Goal: Transaction & Acquisition: Purchase product/service

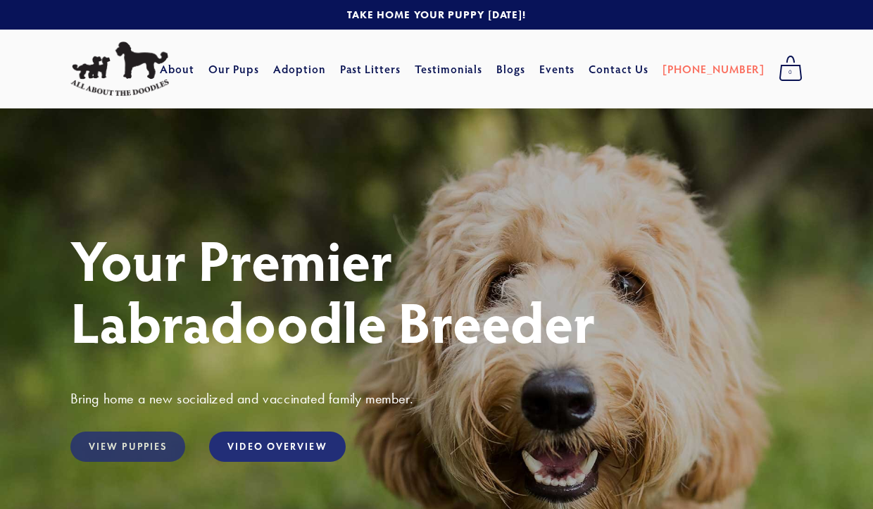
click at [135, 445] on link "View Puppies" at bounding box center [127, 446] width 115 height 30
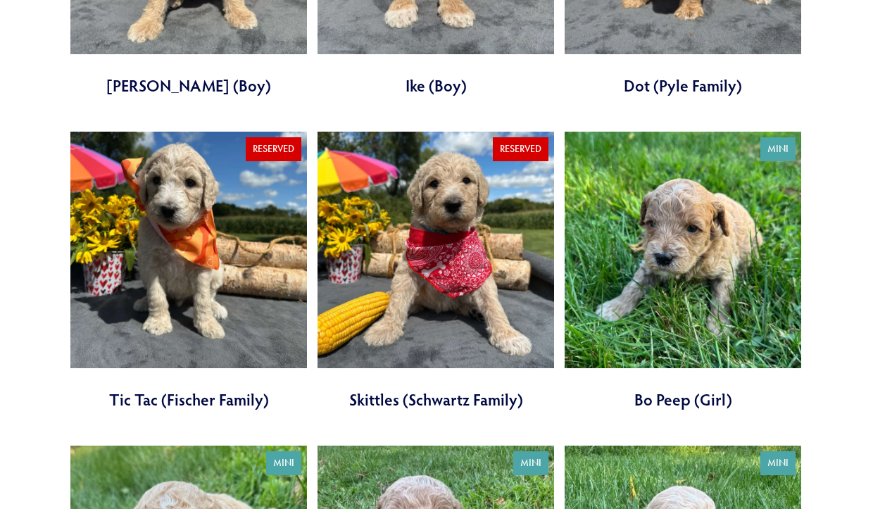
scroll to position [1689, 0]
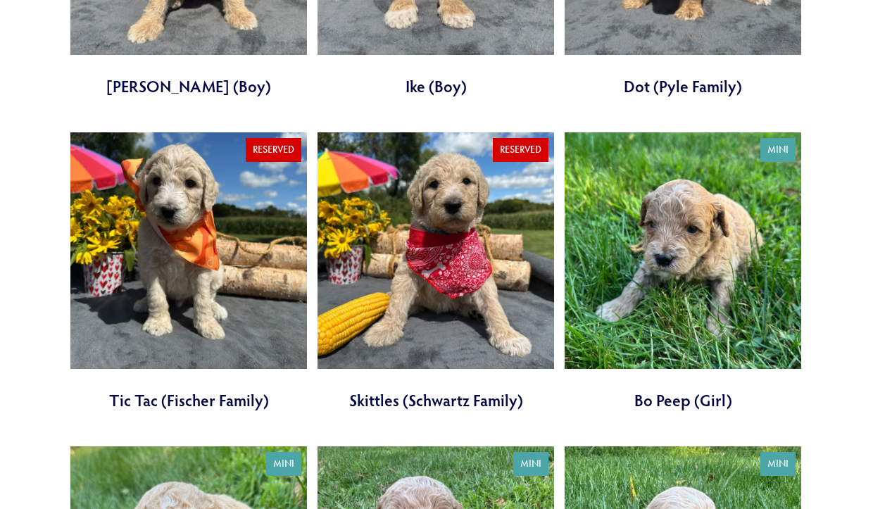
click at [697, 240] on link at bounding box center [682, 271] width 236 height 279
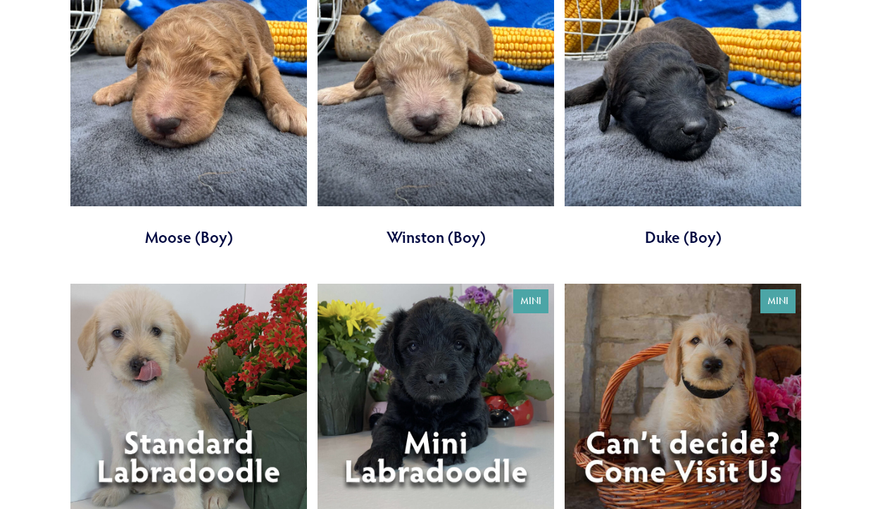
scroll to position [4074, 0]
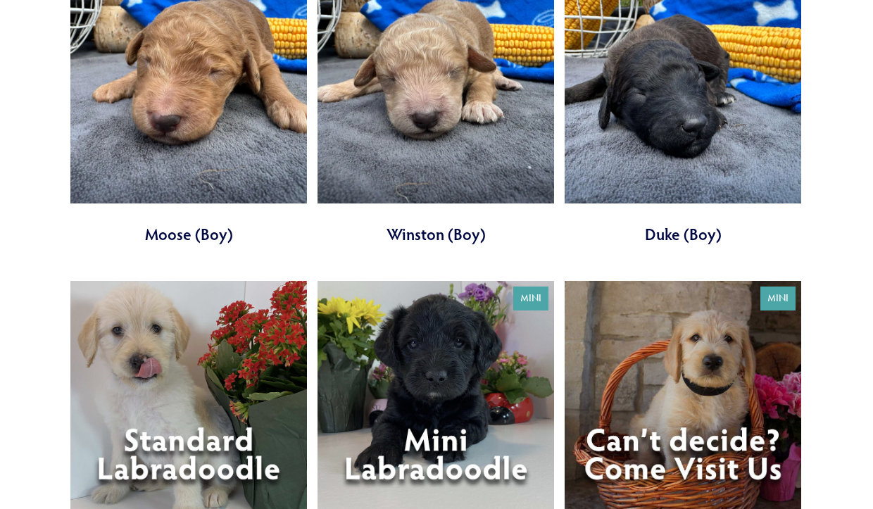
click at [427, 316] on link at bounding box center [435, 420] width 236 height 279
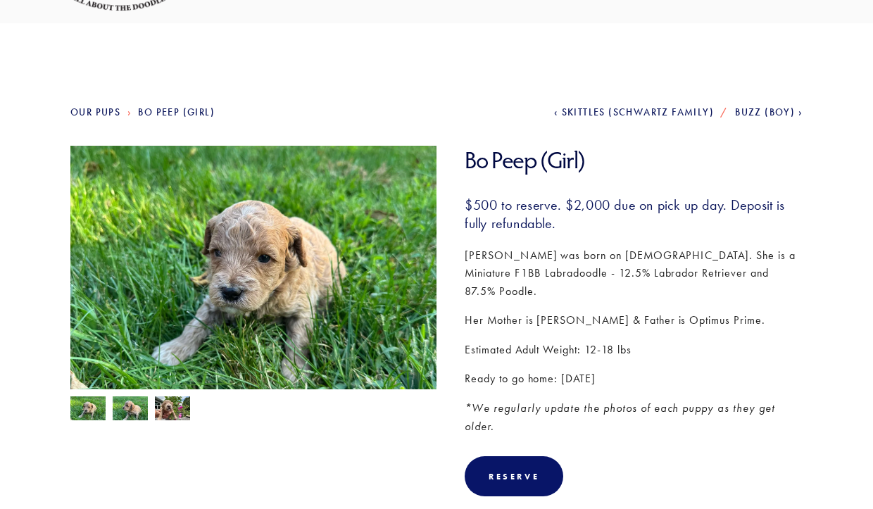
scroll to position [141, 0]
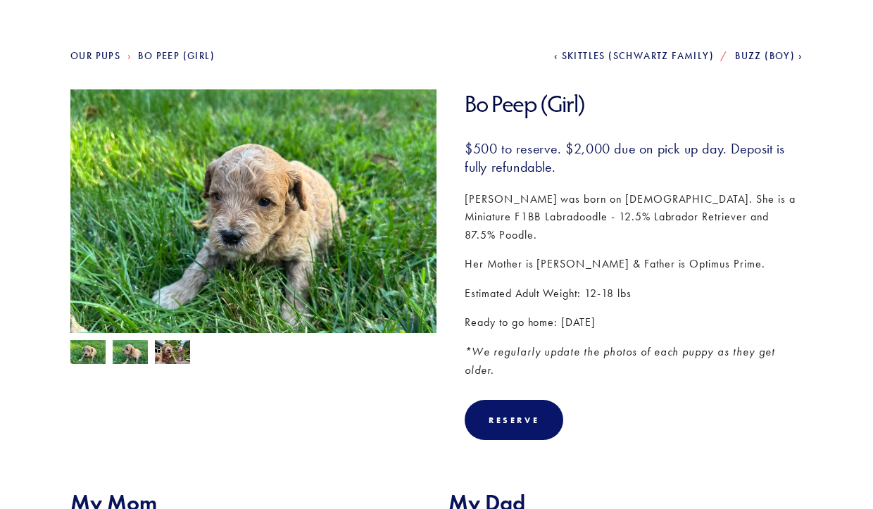
click at [173, 355] on img at bounding box center [172, 353] width 35 height 27
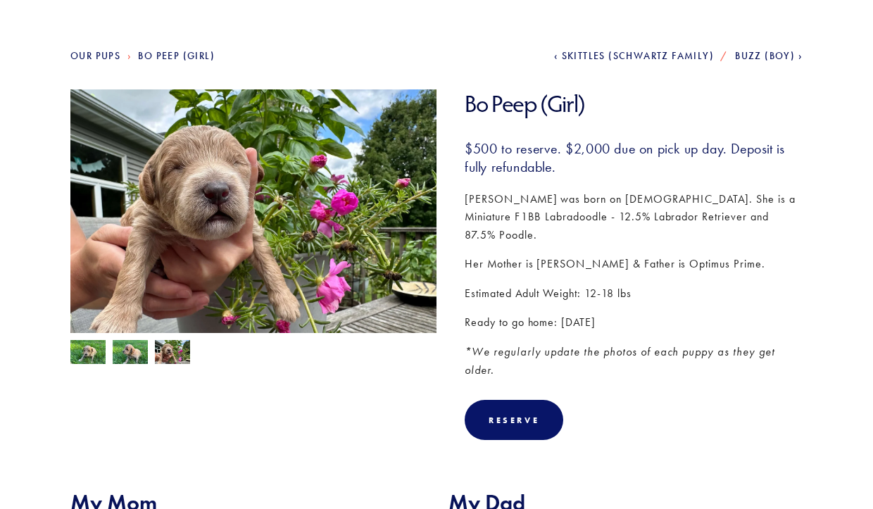
click at [127, 354] on img at bounding box center [130, 353] width 35 height 27
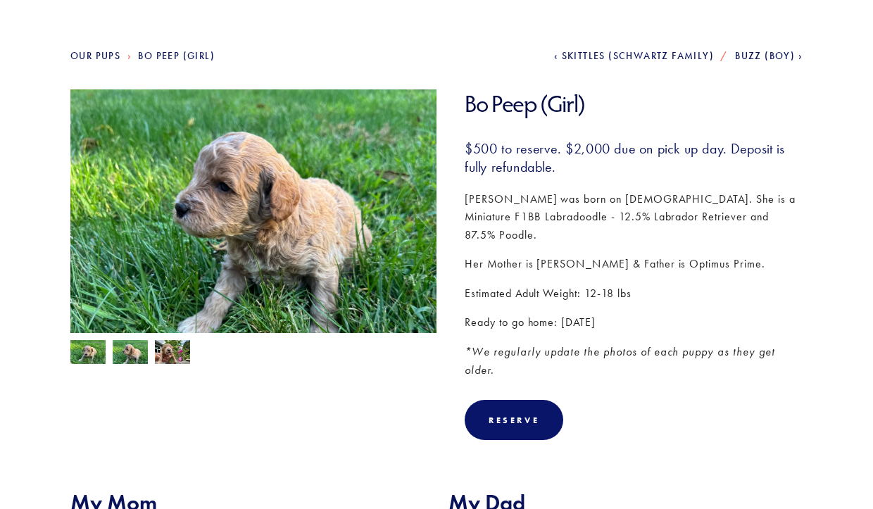
click at [86, 354] on img at bounding box center [87, 353] width 35 height 27
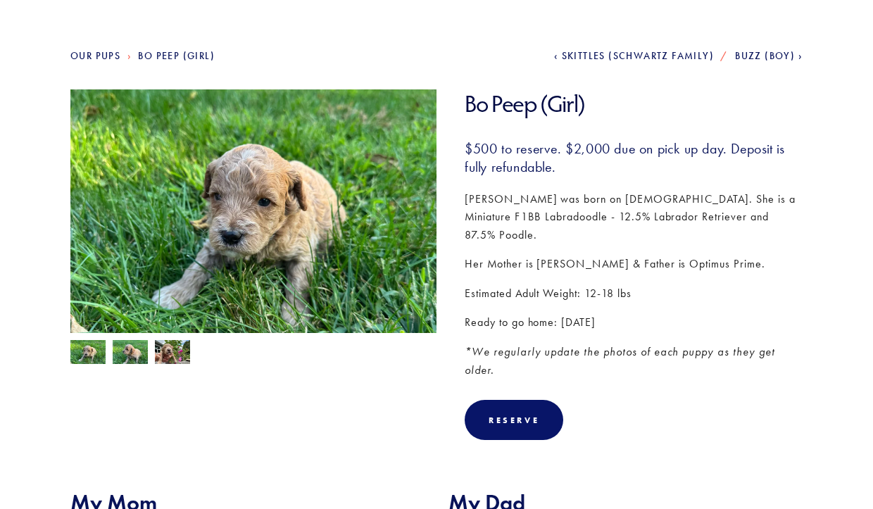
click at [169, 353] on img at bounding box center [172, 353] width 35 height 27
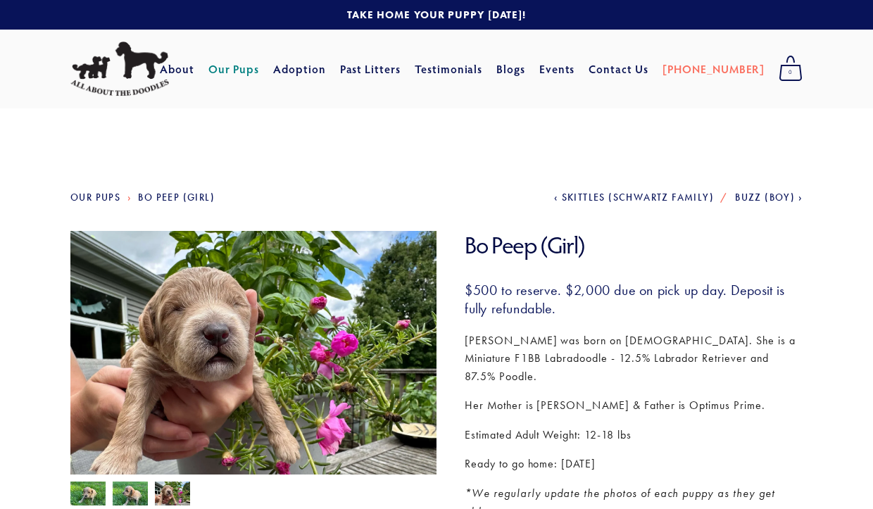
scroll to position [0, 0]
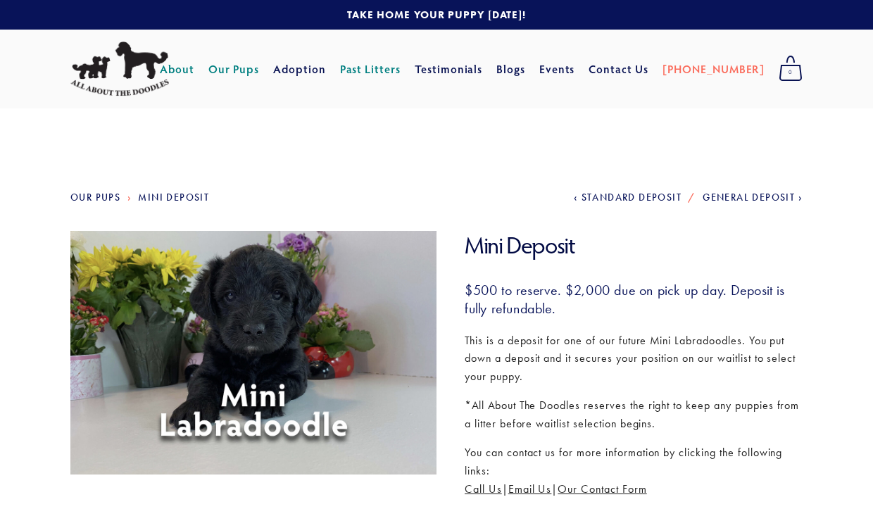
click at [194, 68] on link "About" at bounding box center [177, 68] width 34 height 25
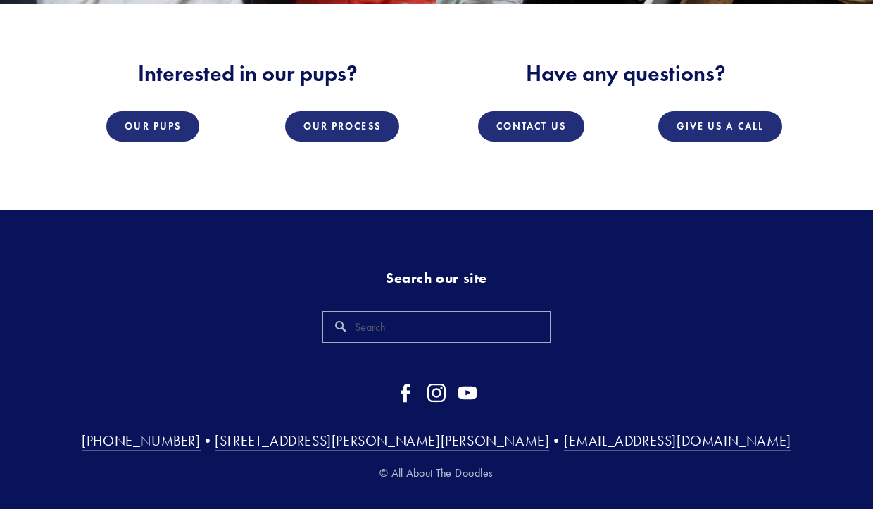
scroll to position [1945, 0]
